Goal: Entertainment & Leisure: Consume media (video, audio)

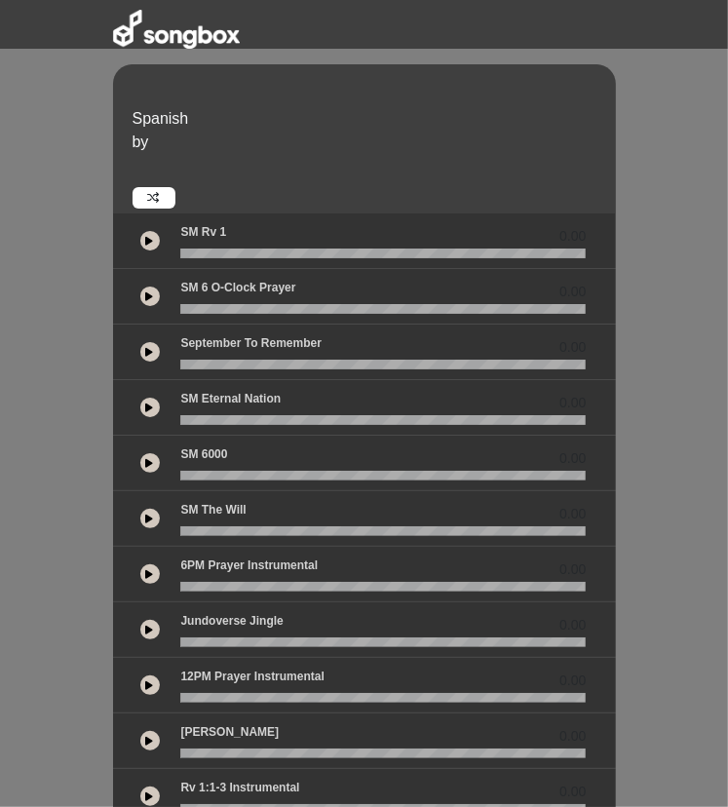
drag, startPoint x: 150, startPoint y: 235, endPoint x: 203, endPoint y: 190, distance: 69.2
click at [203, 190] on div "Spanish by" at bounding box center [372, 146] width 502 height 125
click at [151, 244] on icon at bounding box center [150, 241] width 8 height 10
click at [142, 228] on div at bounding box center [150, 240] width 39 height 35
click at [148, 234] on button at bounding box center [149, 240] width 19 height 19
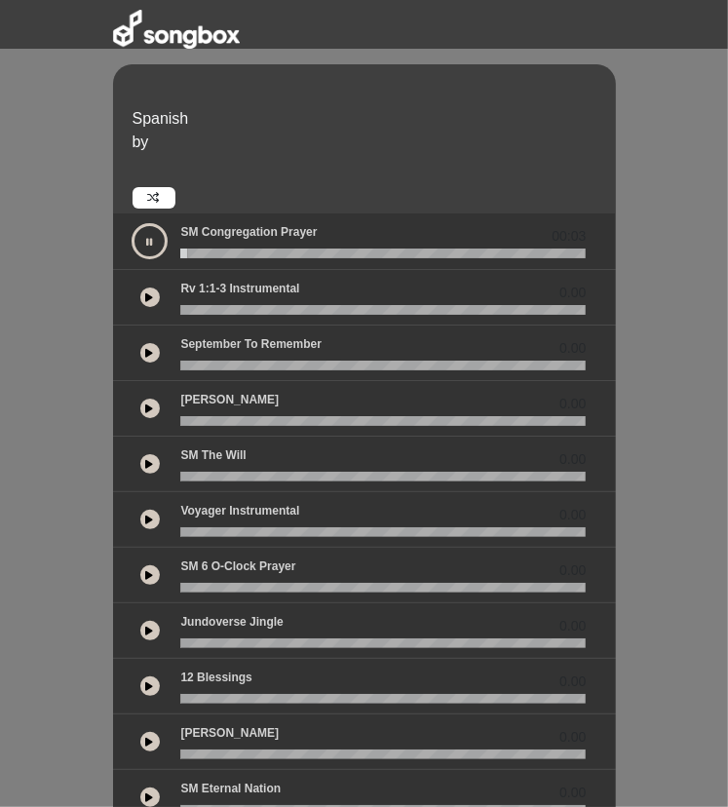
click at [342, 276] on div "0.00" at bounding box center [364, 298] width 503 height 56
click at [342, 296] on div "Rv 1:1-3 Instrumental 0.00" at bounding box center [383, 292] width 429 height 25
click at [148, 293] on icon at bounding box center [150, 297] width 8 height 10
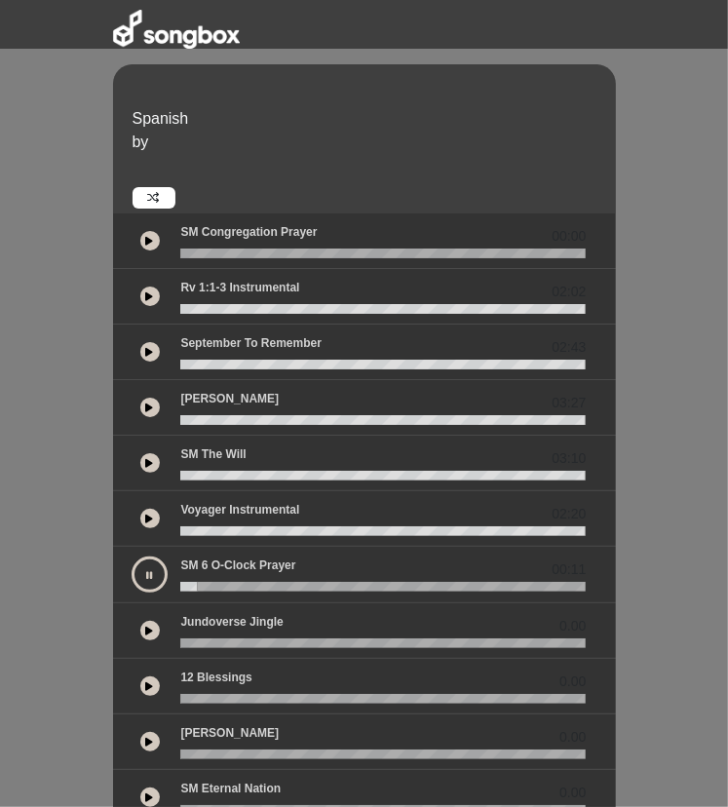
click at [150, 561] on button at bounding box center [150, 575] width 36 height 36
